Goal: Task Accomplishment & Management: Manage account settings

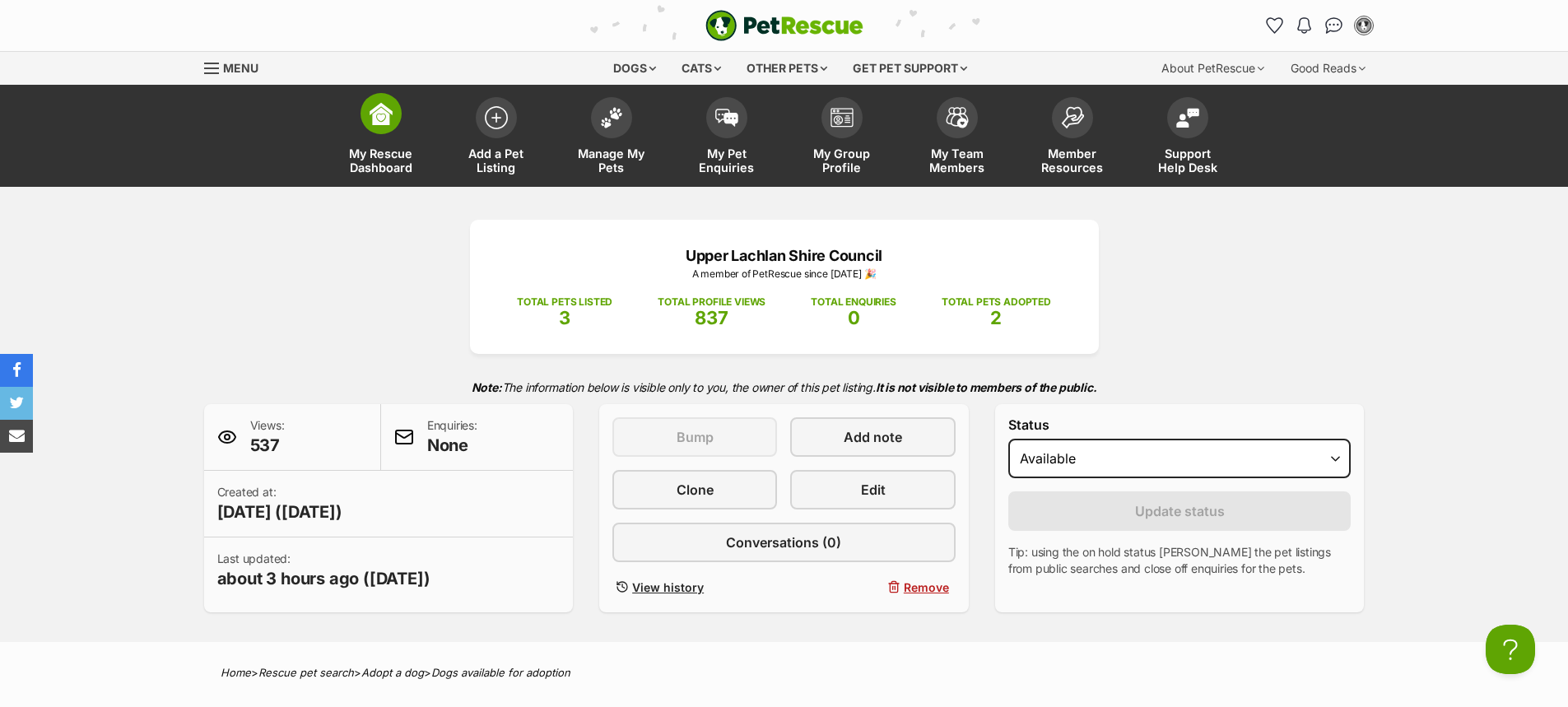
click at [393, 127] on span at bounding box center [381, 113] width 41 height 41
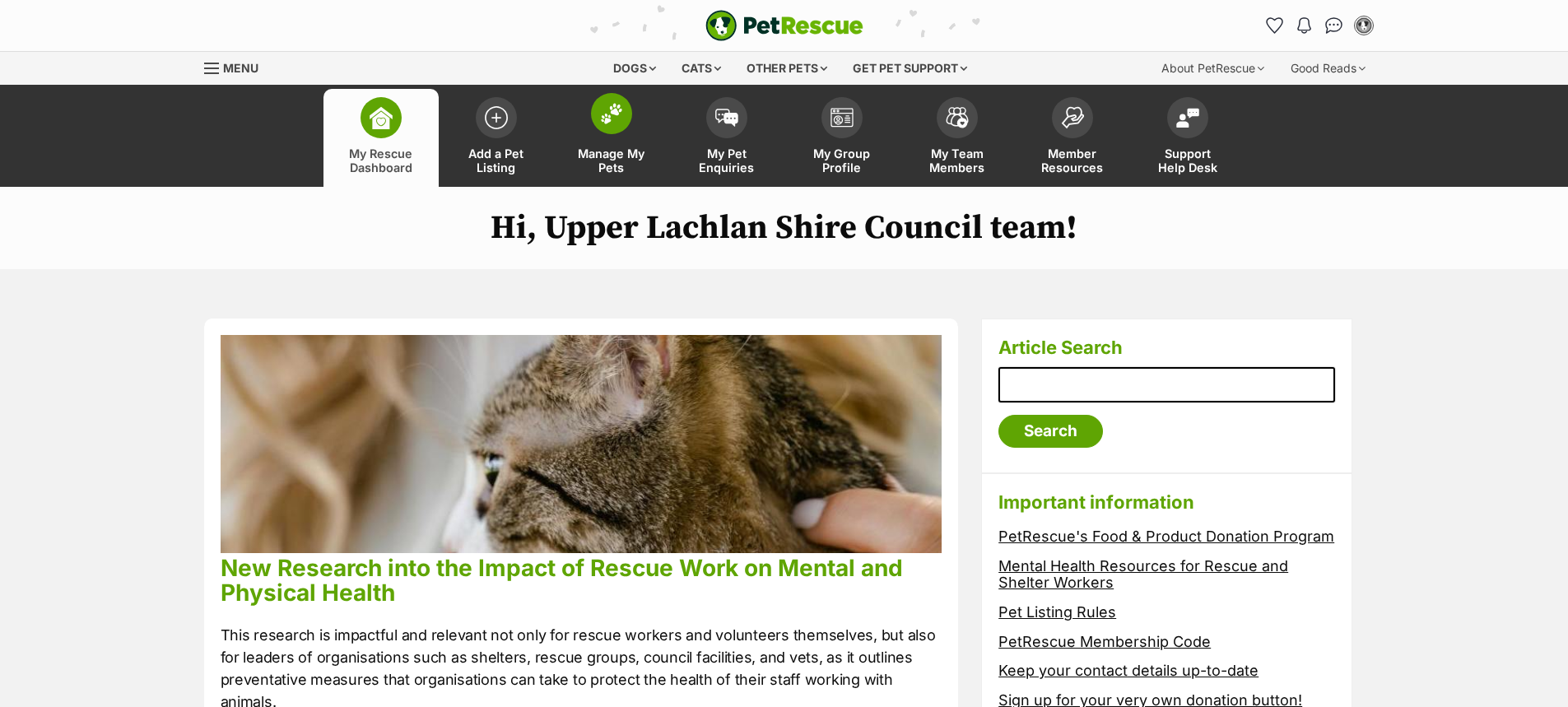
click at [624, 133] on link "Manage My Pets" at bounding box center [611, 138] width 115 height 98
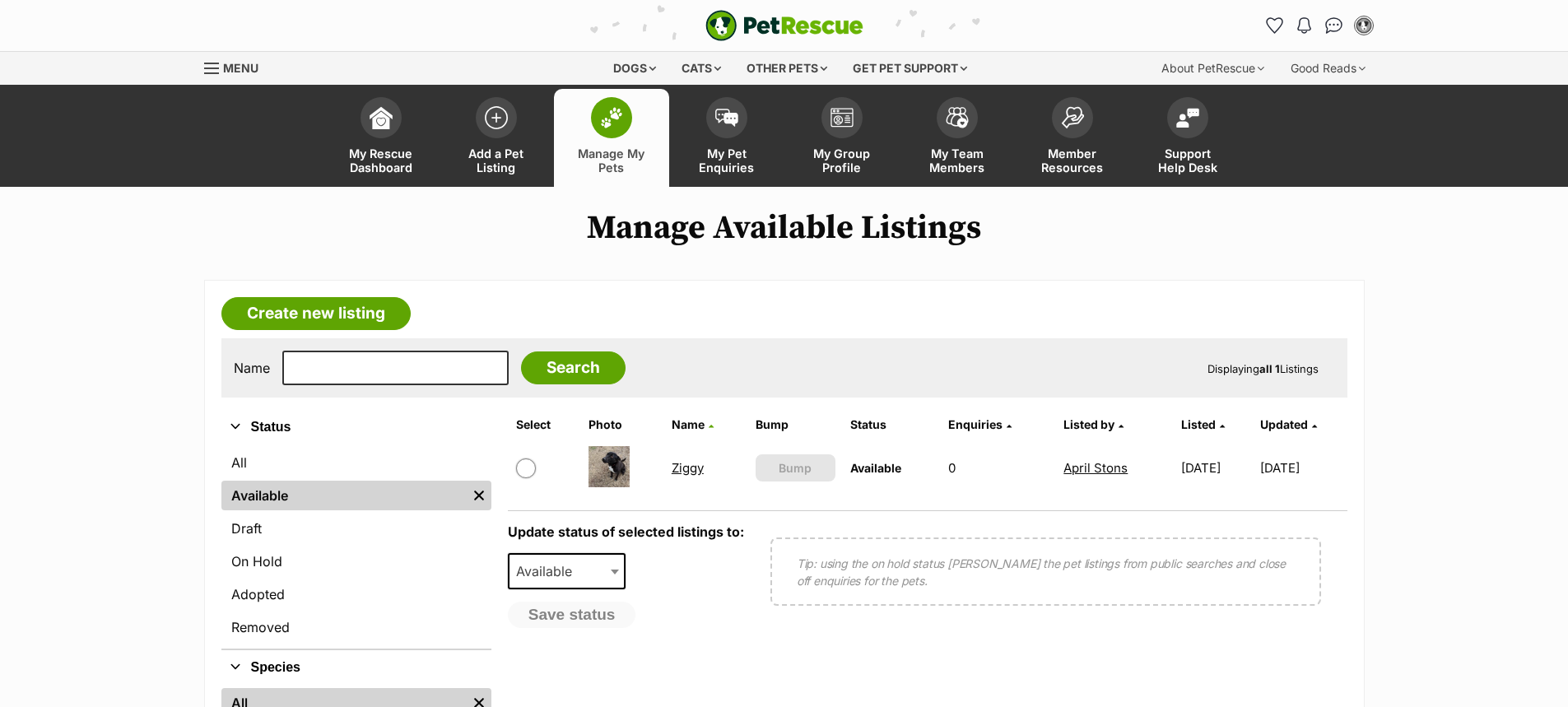
click at [680, 466] on link "Ziggy" at bounding box center [687, 467] width 32 height 16
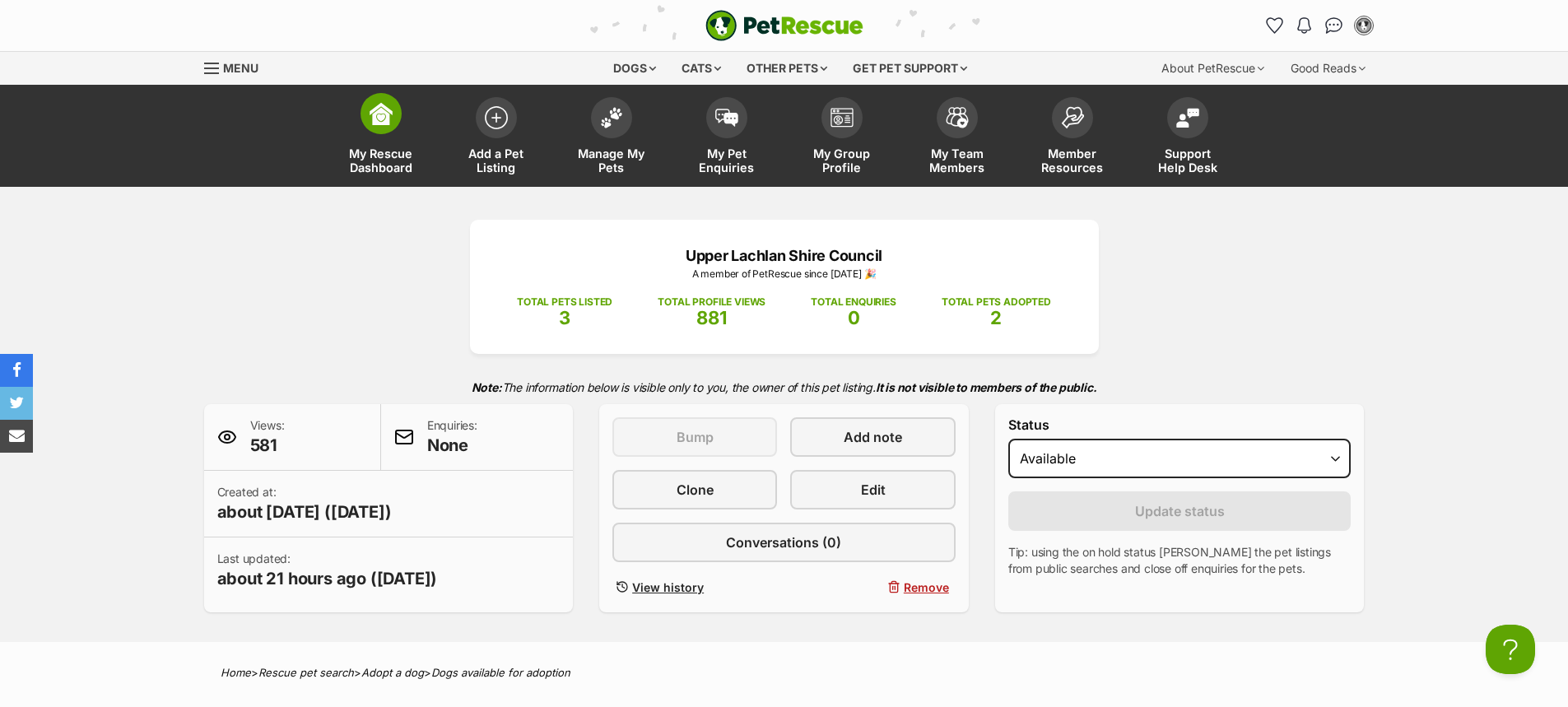
click at [365, 114] on span at bounding box center [381, 113] width 41 height 41
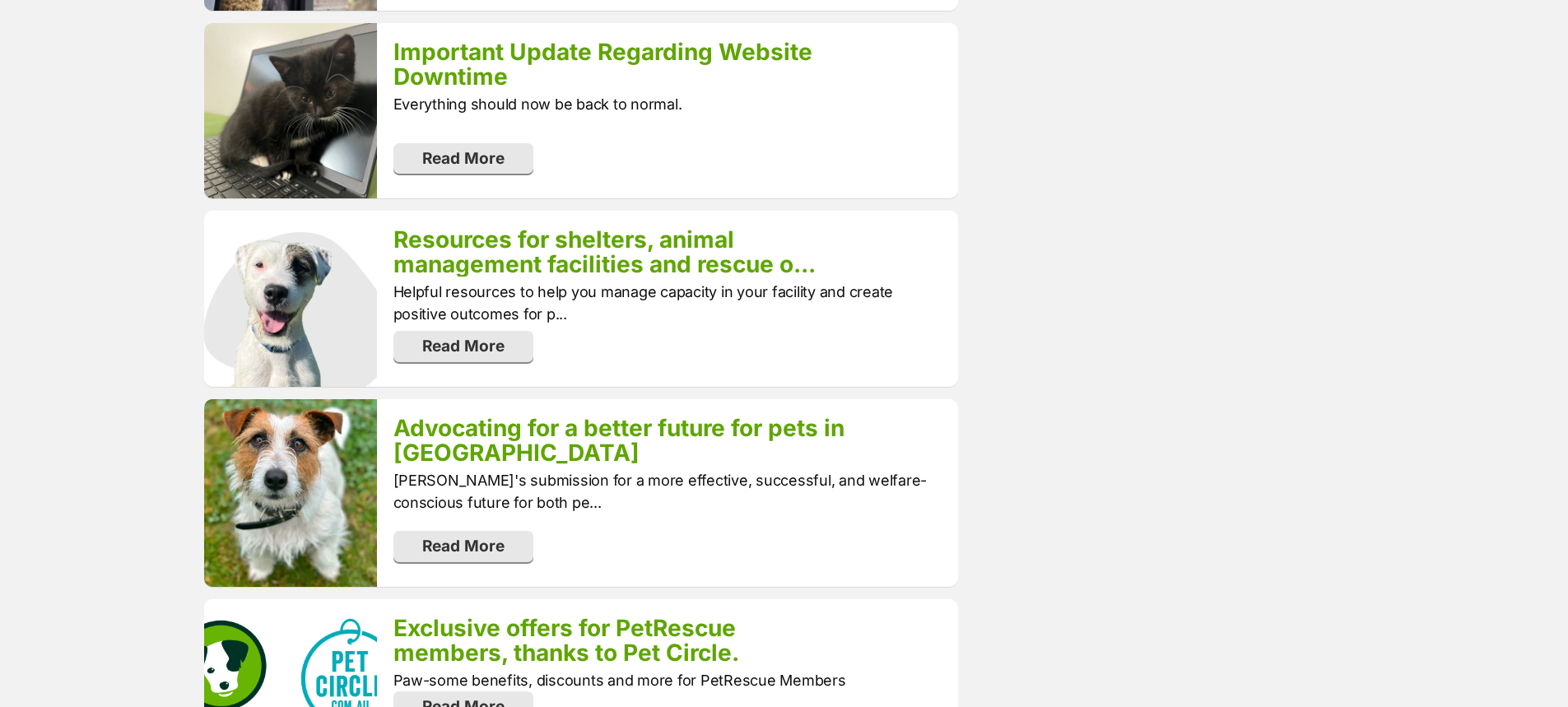
scroll to position [1728, 0]
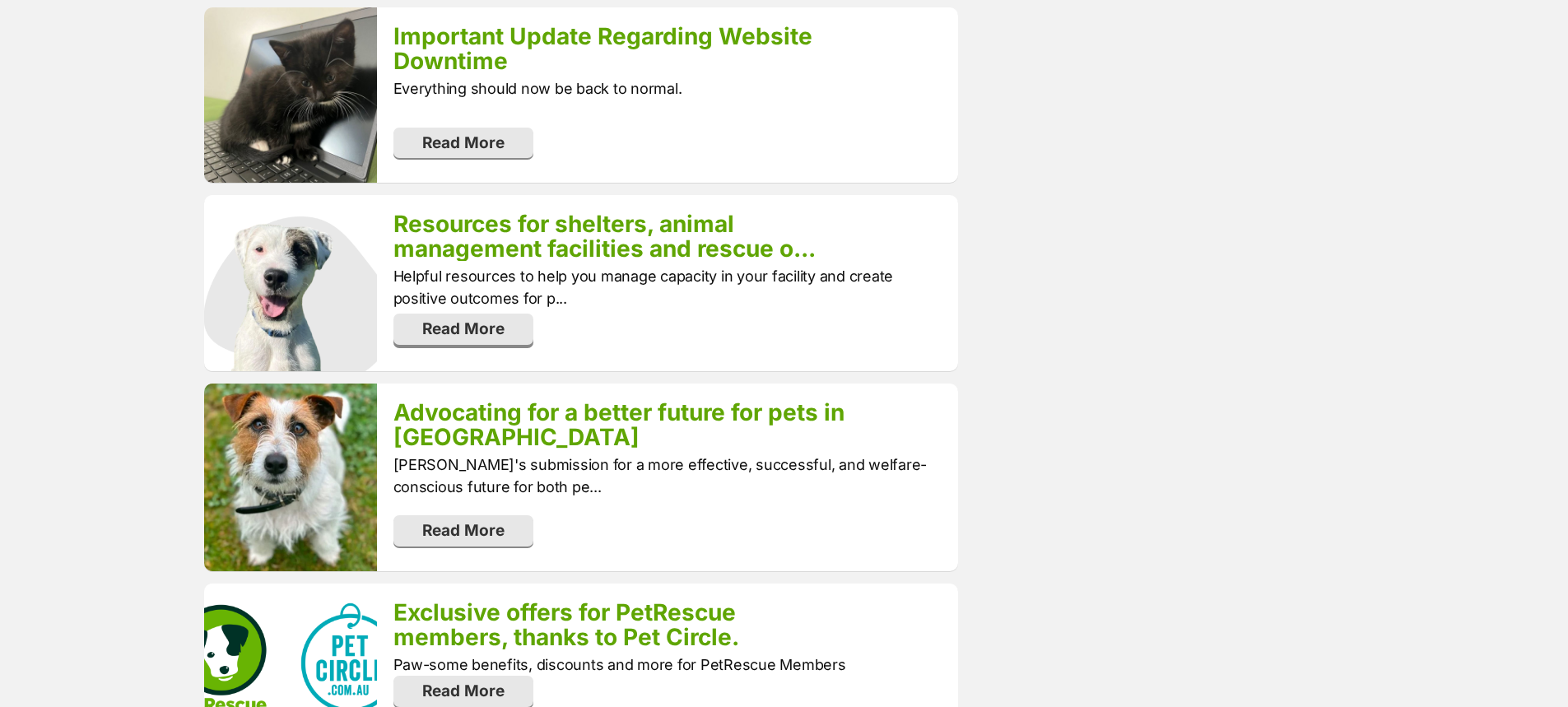
click at [472, 319] on span "Read More" at bounding box center [463, 328] width 83 height 19
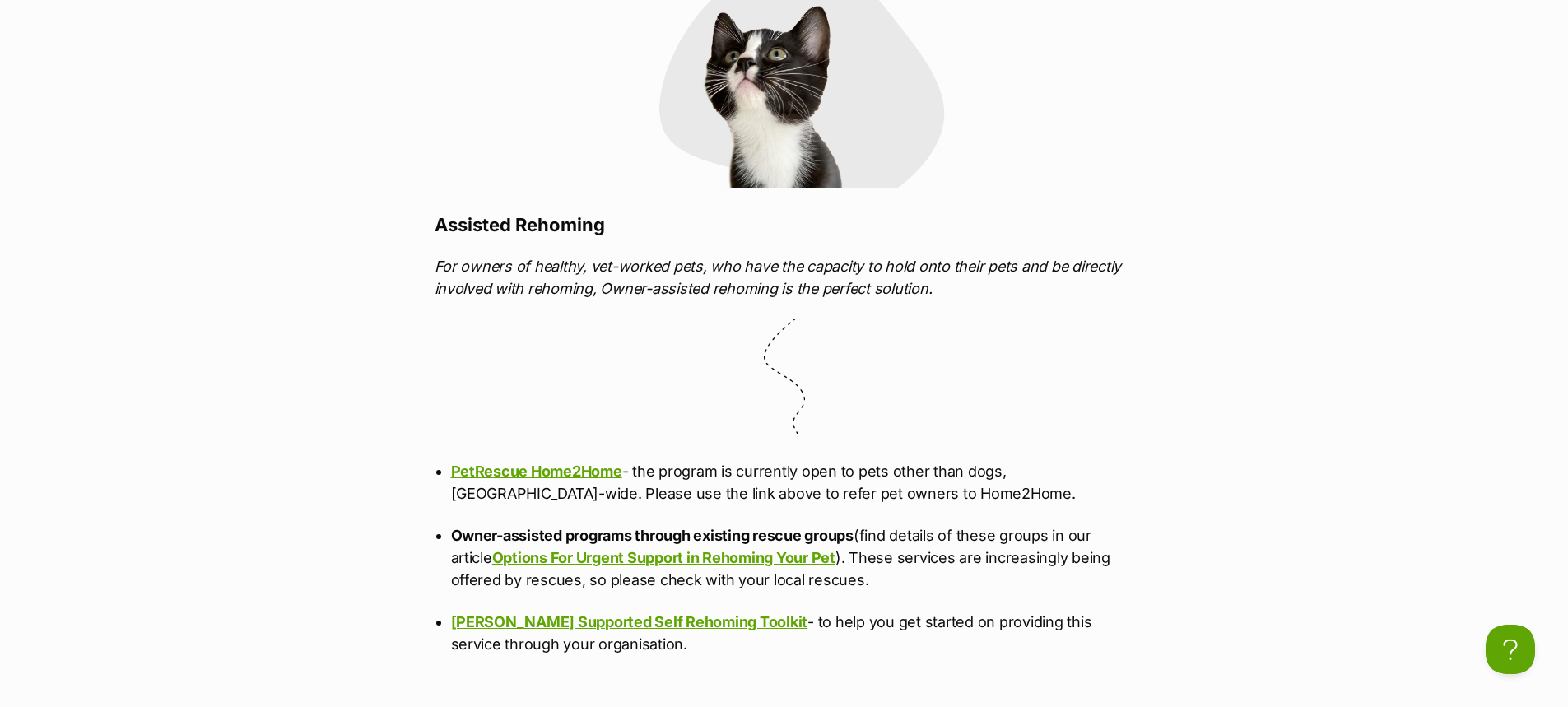
scroll to position [6585, 0]
